Goal: Information Seeking & Learning: Learn about a topic

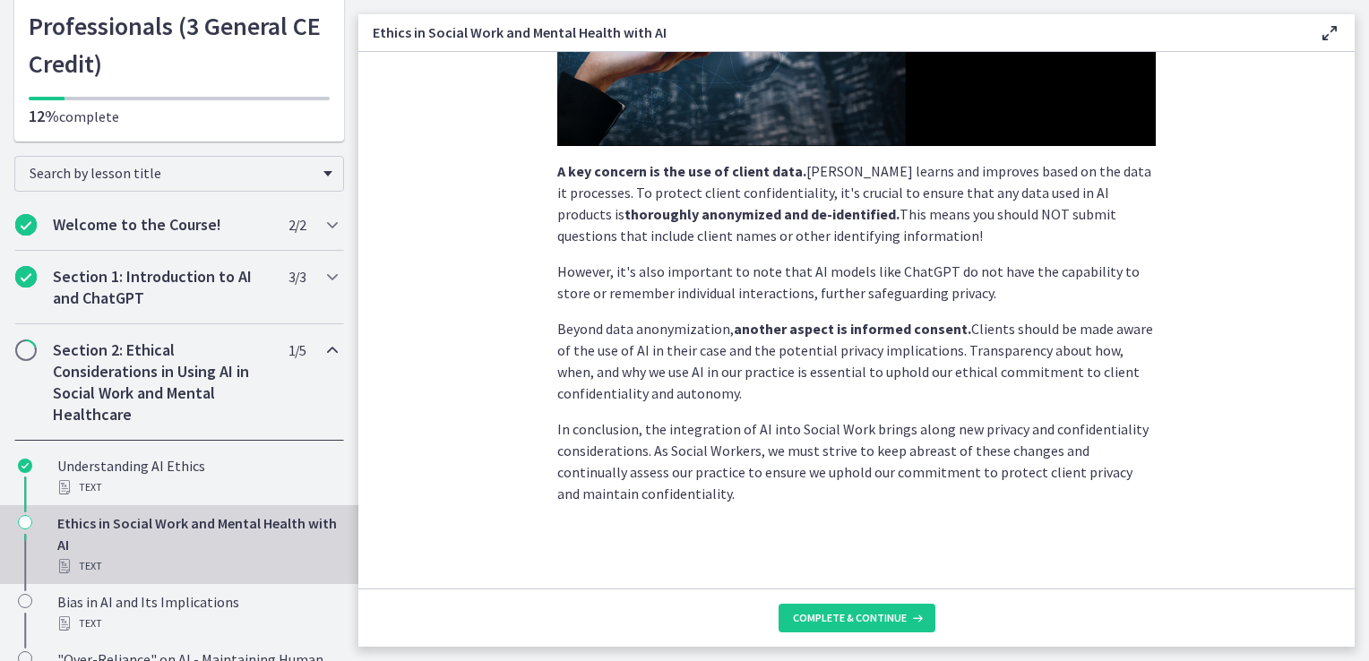
scroll to position [451, 0]
click at [881, 615] on span "Complete & continue" at bounding box center [850, 618] width 114 height 14
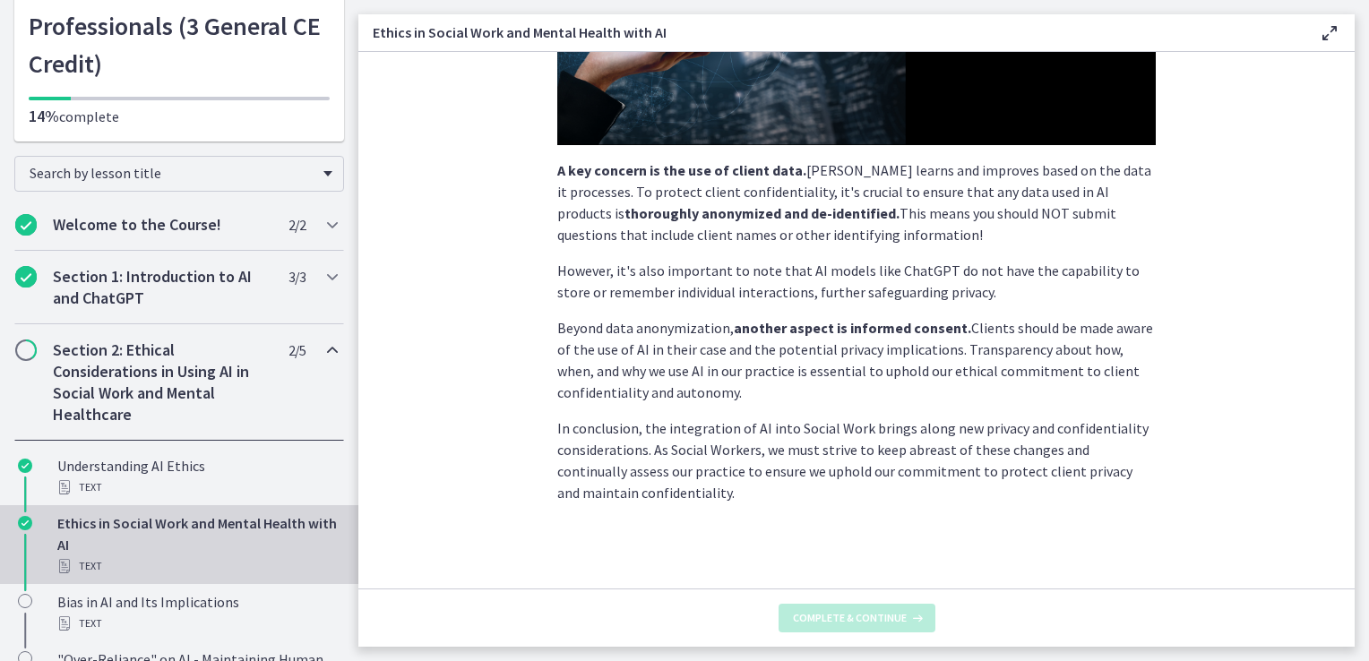
scroll to position [0, 0]
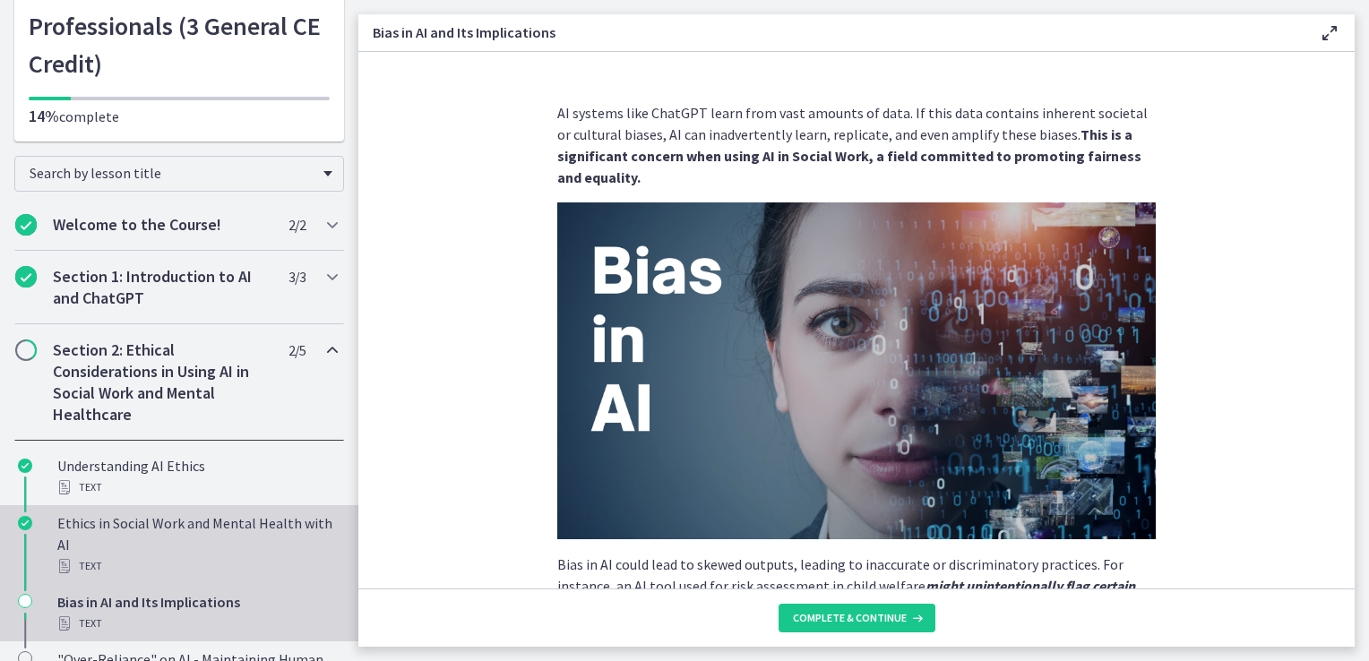
click at [133, 528] on div "Ethics in Social Work and Mental Health with AI Text" at bounding box center [196, 544] width 279 height 64
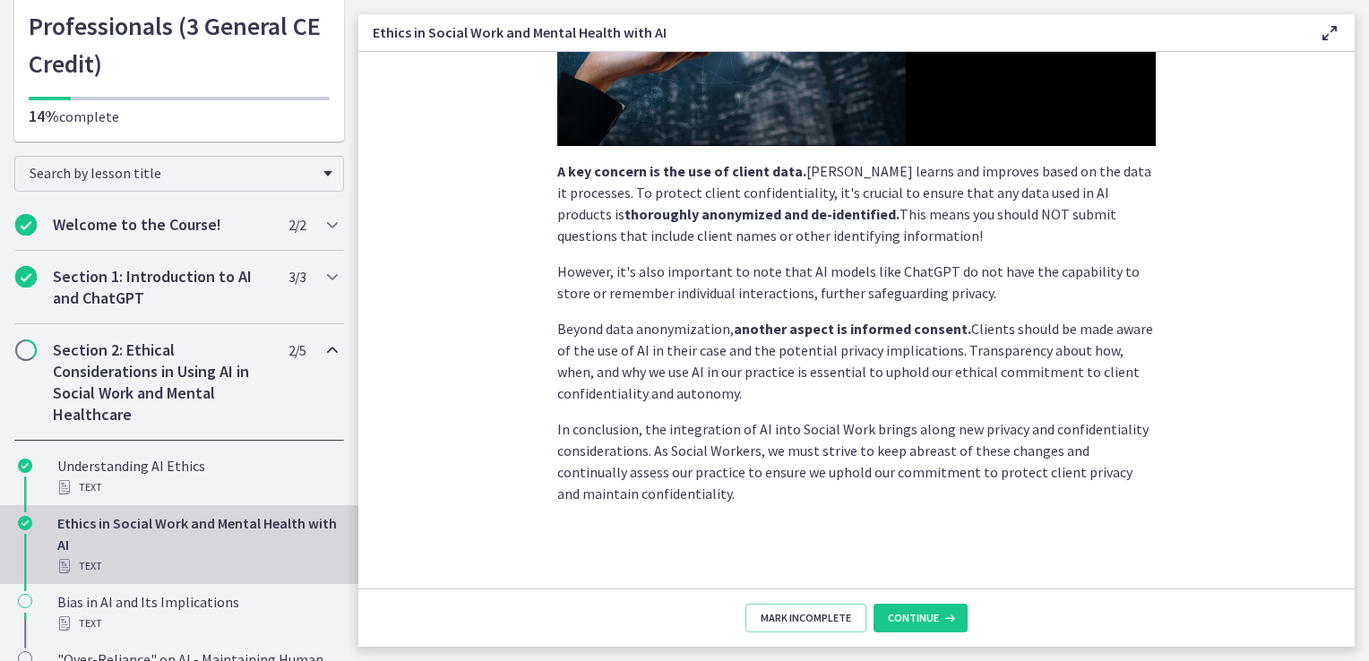
scroll to position [451, 0]
click at [929, 615] on span "Continue" at bounding box center [913, 618] width 51 height 14
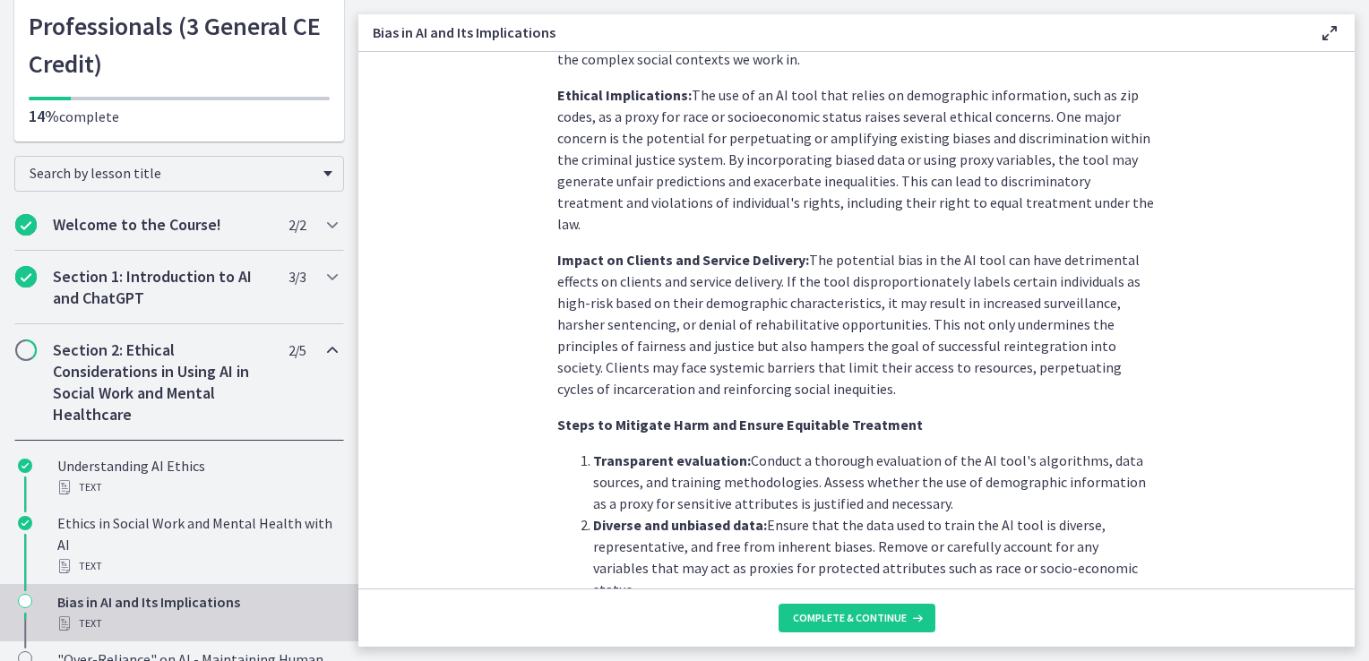
scroll to position [1254, 0]
